Goal: Information Seeking & Learning: Learn about a topic

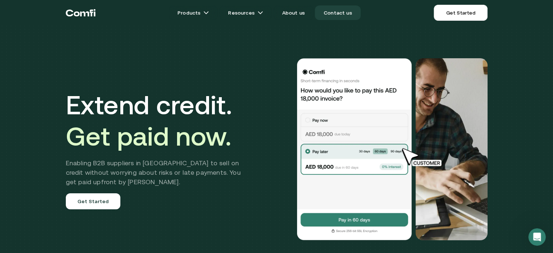
click at [335, 13] on link "Contact us" at bounding box center [338, 12] width 46 height 15
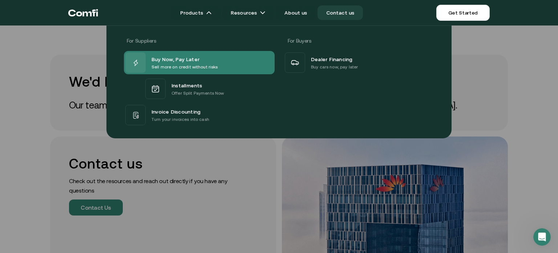
click at [165, 65] on p "Sell more on credit without risks" at bounding box center [185, 66] width 66 height 7
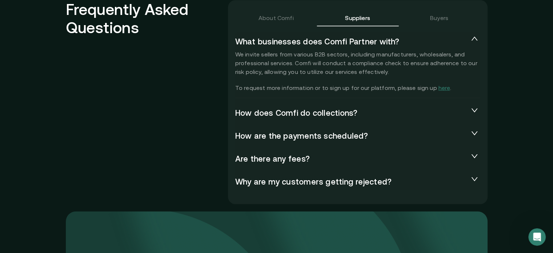
scroll to position [1635, 0]
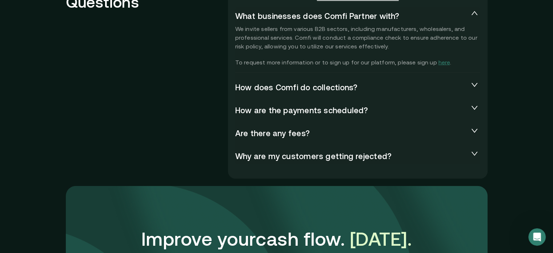
click at [474, 85] on icon "collapsed" at bounding box center [474, 84] width 7 height 7
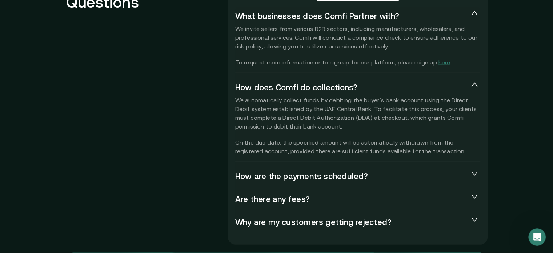
click at [478, 195] on icon "collapsed" at bounding box center [474, 196] width 7 height 7
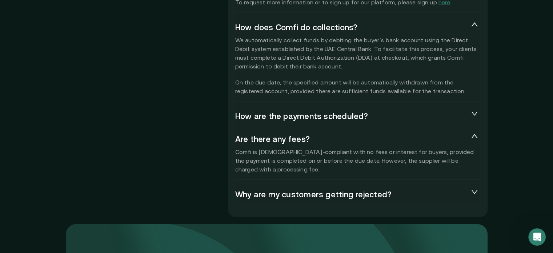
scroll to position [1708, 0]
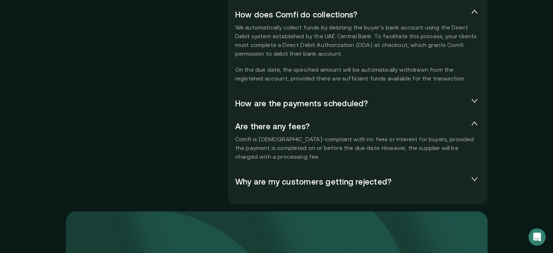
click at [466, 179] on span "Why are my customers getting rejected?" at bounding box center [351, 181] width 233 height 9
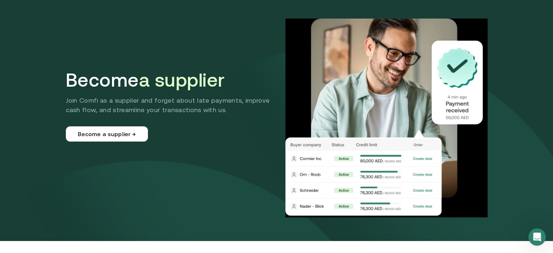
scroll to position [0, 0]
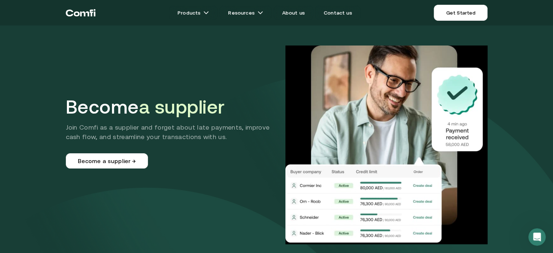
click at [88, 16] on icon "Return to the top of the Comfi home page" at bounding box center [84, 13] width 9 height 5
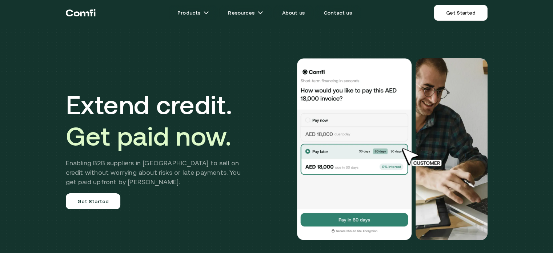
click at [61, 64] on div "Extend credit. Get paid now. Enabling B2B suppliers in MENA to sell on credit w…" at bounding box center [277, 149] width 436 height 240
click at [50, 35] on div "Extend credit. Get paid now. Enabling B2B suppliers in MENA to sell on credit w…" at bounding box center [276, 154] width 553 height 308
